Goal: Check status

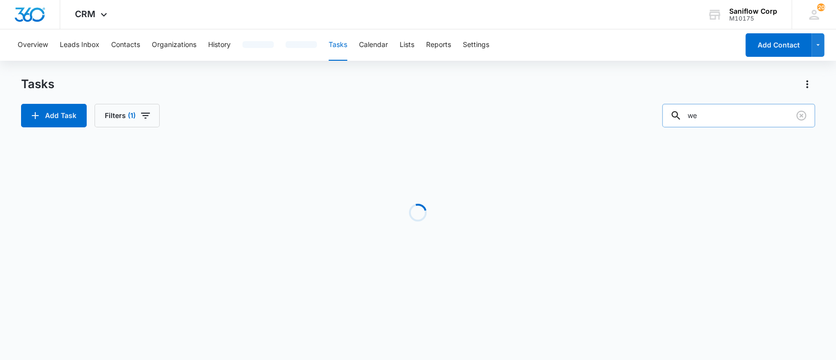
click at [732, 113] on input "we" at bounding box center [738, 115] width 153 height 23
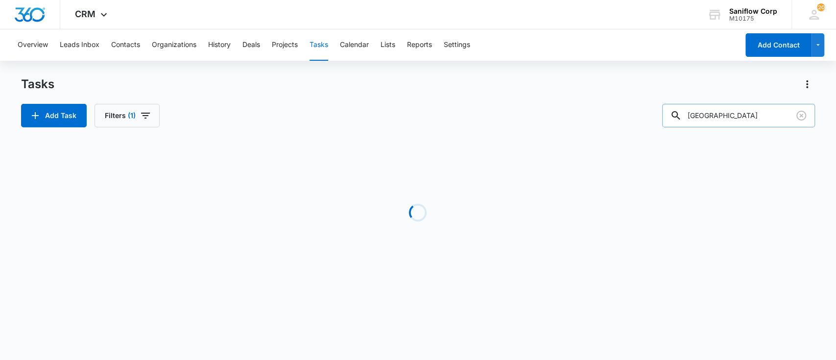
type input "[GEOGRAPHIC_DATA]"
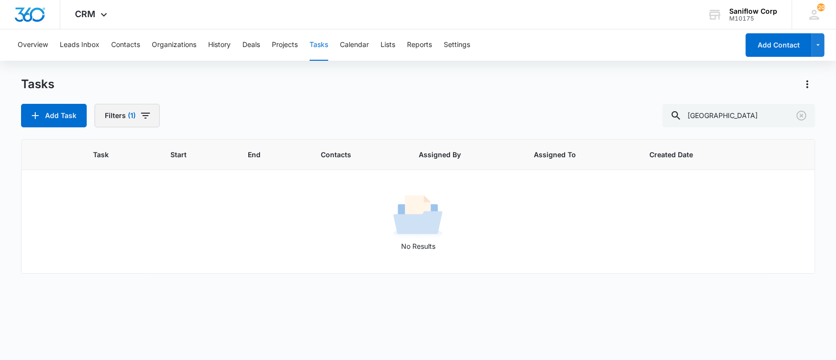
click at [134, 124] on button "Filters (1)" at bounding box center [126, 115] width 65 height 23
click at [148, 231] on label "Complete" at bounding box center [162, 233] width 113 height 10
click at [106, 233] on input "Complete" at bounding box center [106, 233] width 0 height 0
radio input "false"
radio input "true"
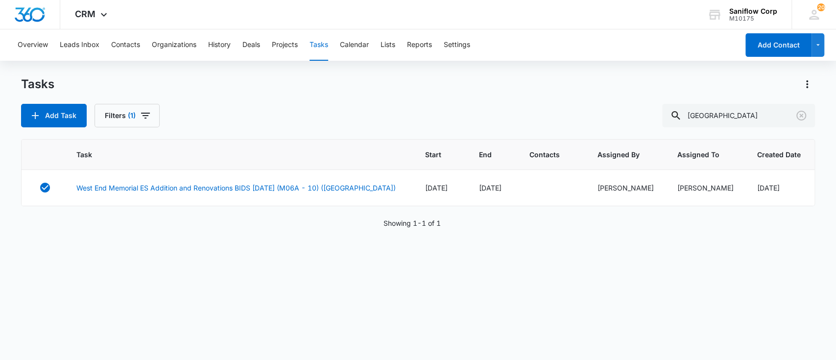
click at [349, 63] on div "Overview Leads Inbox Contacts Organizations History Deals Projects Tasks Calend…" at bounding box center [418, 193] width 836 height 329
click at [256, 191] on link "West End Memorial ES Addition and Renovations BIDS [DATE] (M06A - 10) ([GEOGRAP…" at bounding box center [235, 188] width 319 height 10
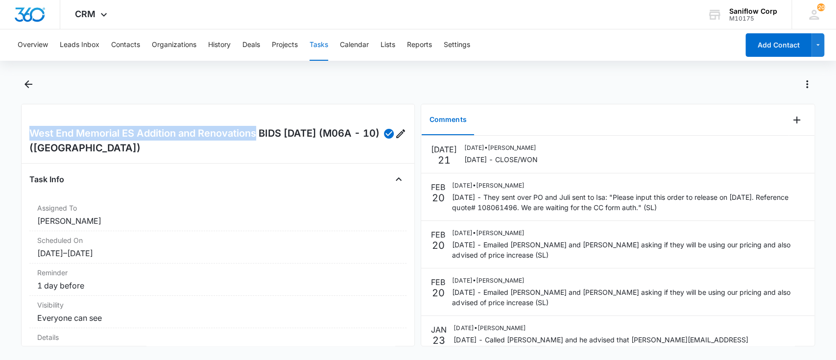
drag, startPoint x: 21, startPoint y: 135, endPoint x: 257, endPoint y: 135, distance: 236.0
click at [257, 135] on div "West End Memorial ES Addition and Renovations BIDS [DATE] (M06A - 10) ([GEOGRAP…" at bounding box center [218, 225] width 394 height 242
copy h2 "West End Memorial ES Addition and Renovations"
